Goal: Information Seeking & Learning: Learn about a topic

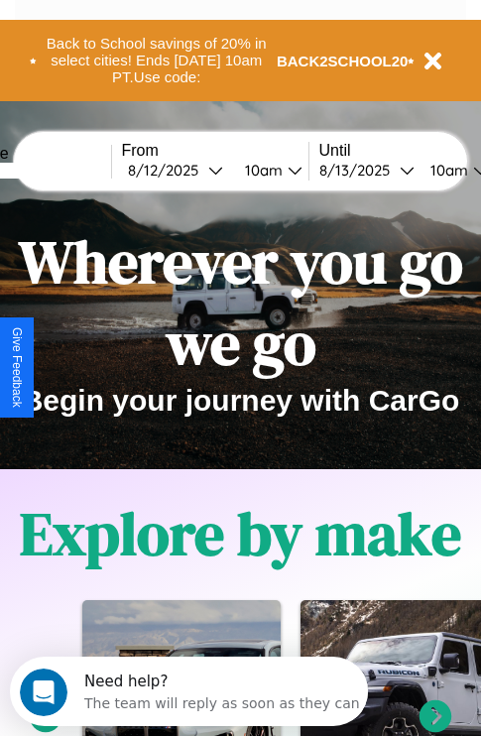
scroll to position [306, 0]
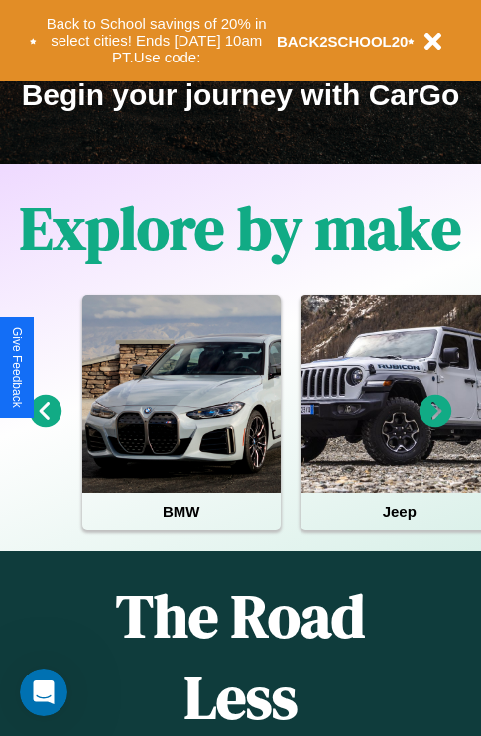
click at [45, 425] on icon at bounding box center [46, 411] width 33 height 33
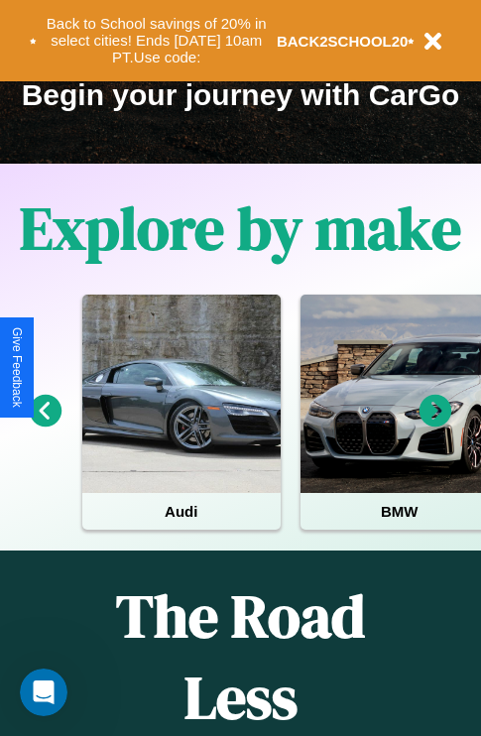
click at [435, 425] on icon at bounding box center [436, 411] width 33 height 33
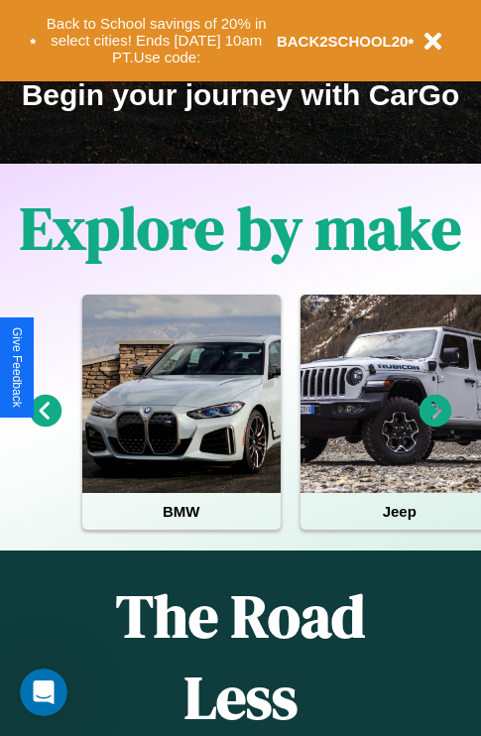
click at [435, 425] on icon at bounding box center [436, 411] width 33 height 33
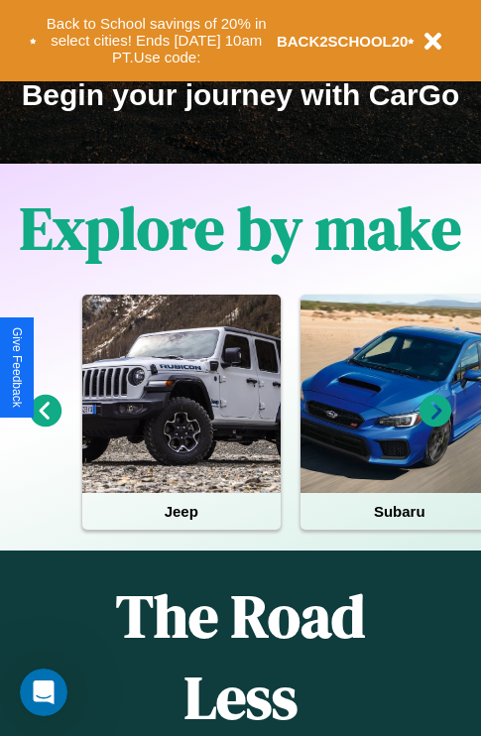
click at [45, 425] on icon at bounding box center [46, 411] width 33 height 33
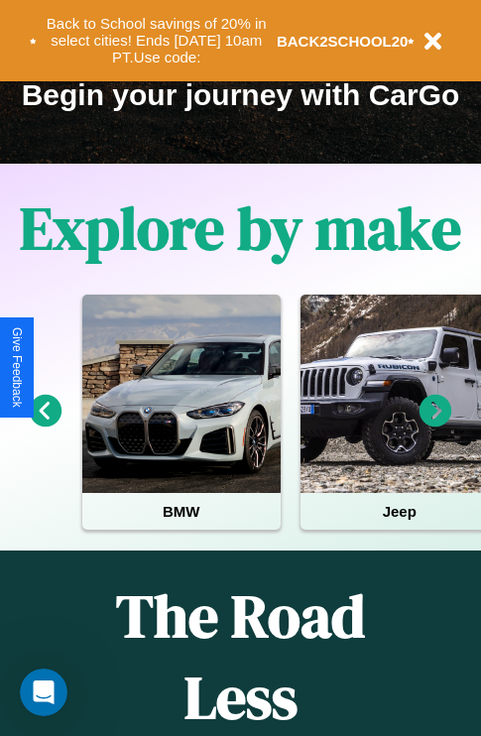
click at [435, 425] on icon at bounding box center [436, 411] width 33 height 33
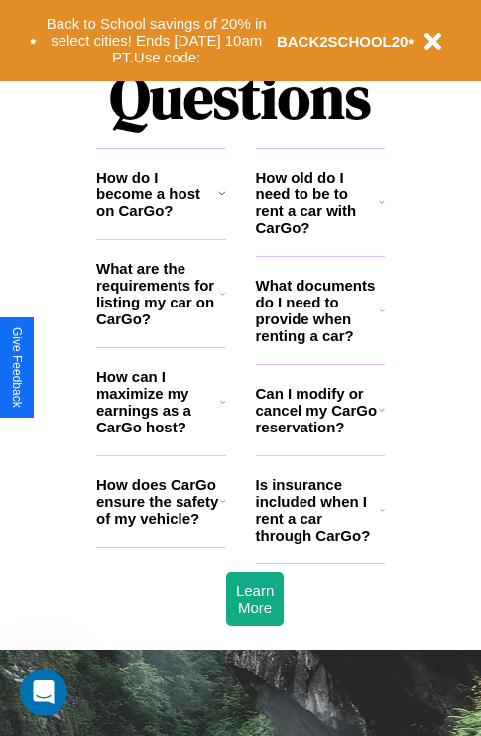
scroll to position [2404, 0]
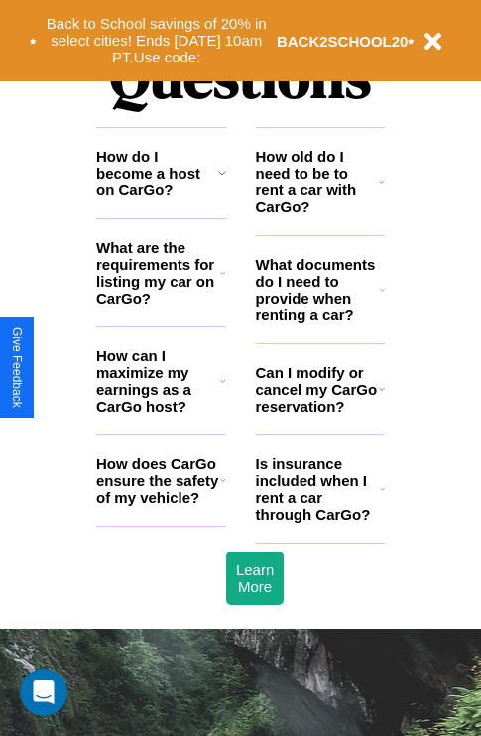
click at [382, 497] on icon at bounding box center [382, 489] width 5 height 16
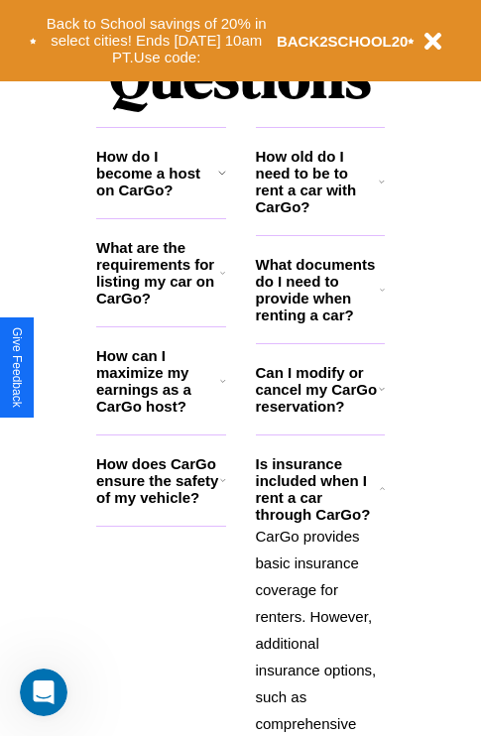
click at [381, 397] on icon at bounding box center [382, 389] width 6 height 16
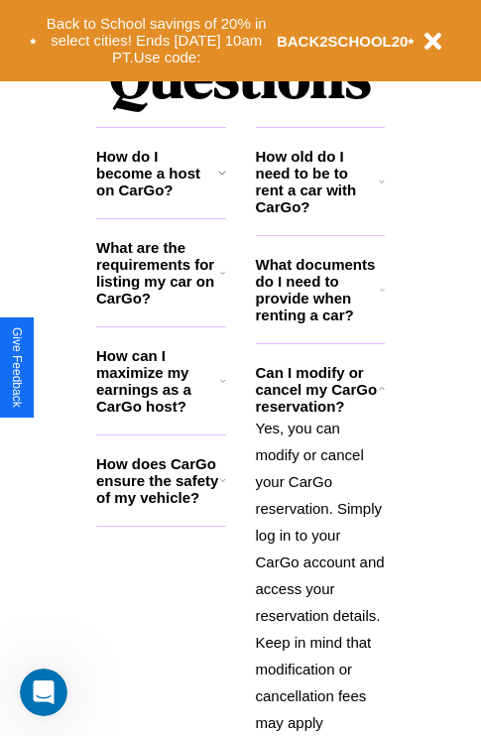
click at [222, 389] on icon at bounding box center [223, 381] width 6 height 16
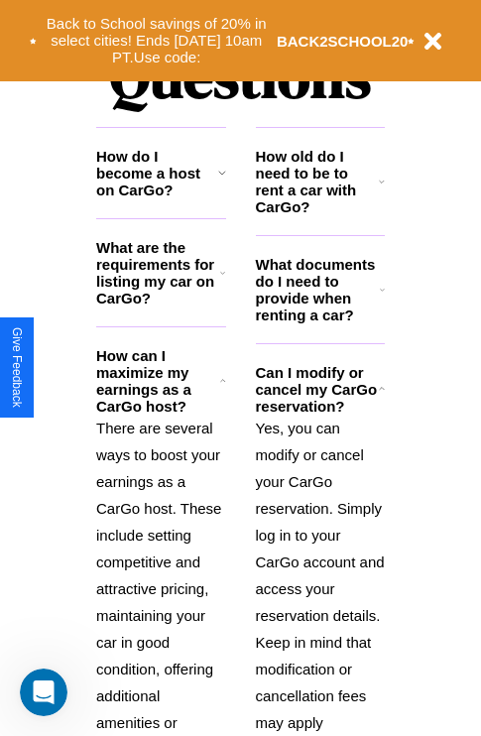
click at [221, 181] on icon at bounding box center [222, 173] width 8 height 16
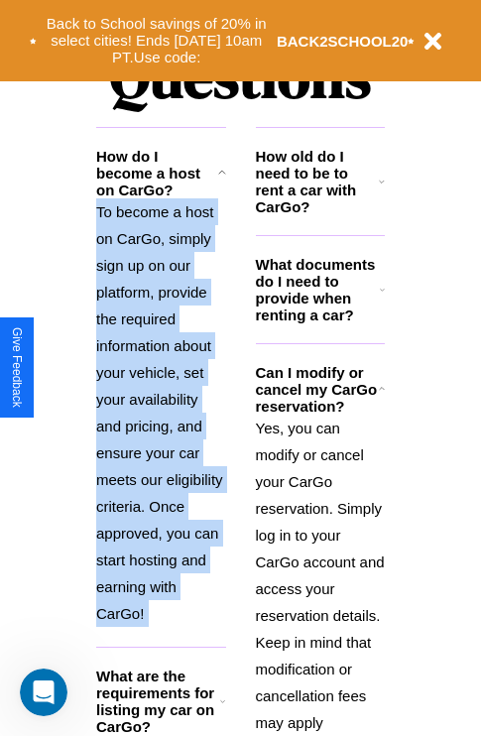
scroll to position [2518, 0]
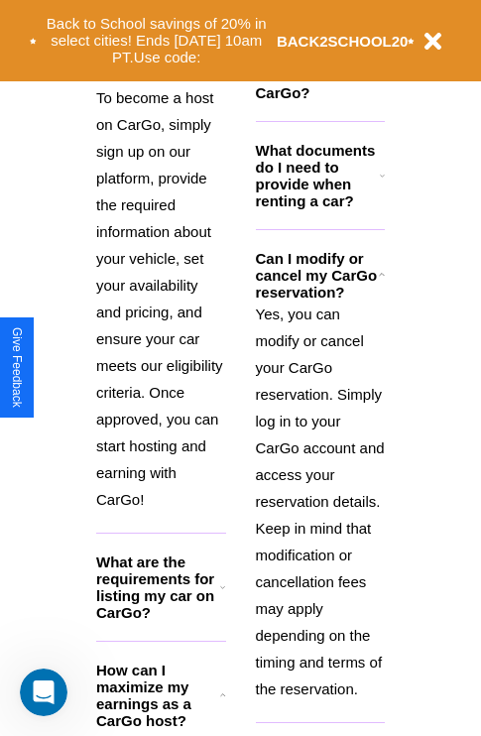
click at [222, 695] on polyline at bounding box center [222, 694] width 5 height 2
click at [161, 711] on h3 "How can I maximize my earnings as a CarGo host?" at bounding box center [158, 695] width 124 height 67
